Goal: Use online tool/utility: Utilize a website feature to perform a specific function

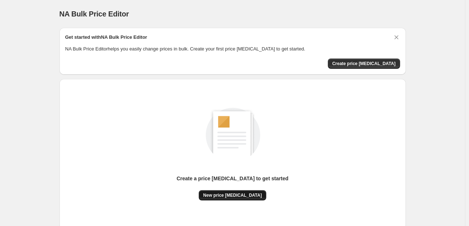
click at [231, 193] on span "New price [MEDICAL_DATA]" at bounding box center [232, 195] width 59 height 6
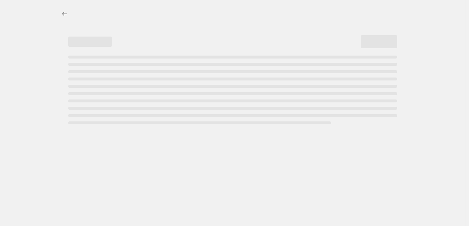
select select "percentage"
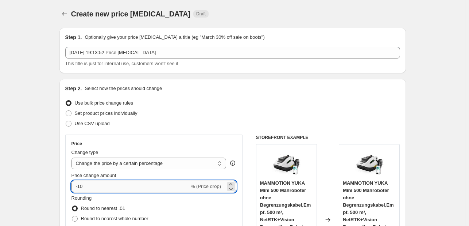
click at [133, 189] on input "-10" at bounding box center [131, 186] width 118 height 12
type input "-1"
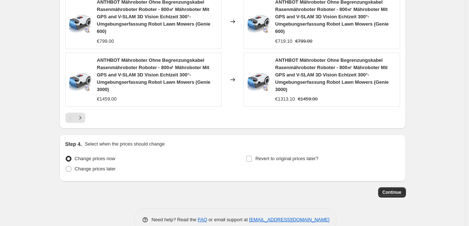
scroll to position [625, 0]
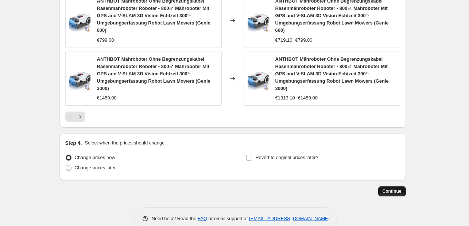
type input "-30"
click at [404, 186] on button "Continue" at bounding box center [392, 191] width 28 height 10
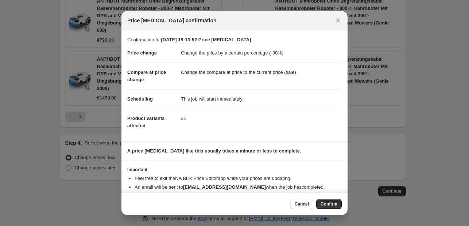
click at [312, 200] on button "Cancel" at bounding box center [302, 204] width 23 height 10
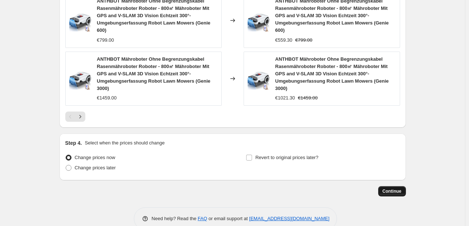
click at [396, 188] on span "Continue" at bounding box center [392, 191] width 19 height 6
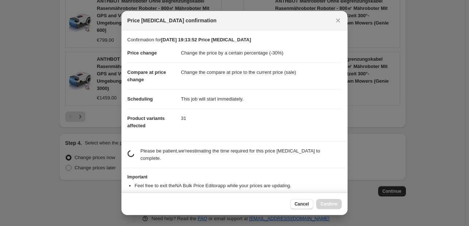
scroll to position [0, 0]
click at [327, 205] on div "Cancel Confirm" at bounding box center [316, 204] width 51 height 10
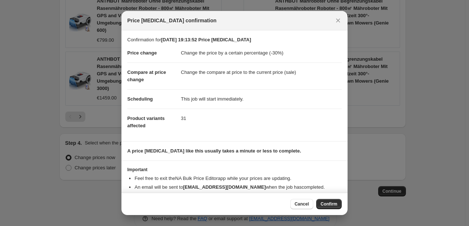
click at [327, 205] on span "Confirm" at bounding box center [329, 204] width 17 height 6
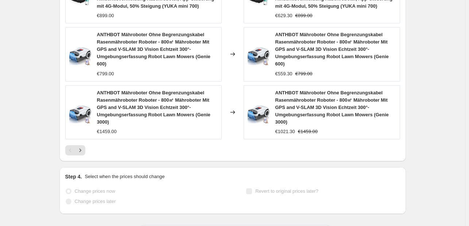
scroll to position [644, 0]
